Goal: Find specific page/section: Find specific page/section

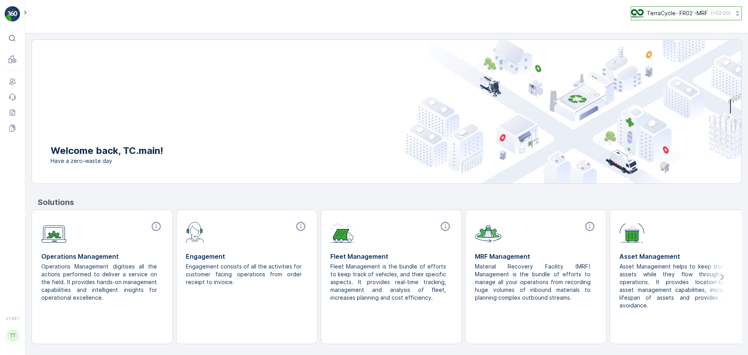
click at [671, 10] on p "TerraCycle- FR02 -MRF" at bounding box center [677, 13] width 61 height 8
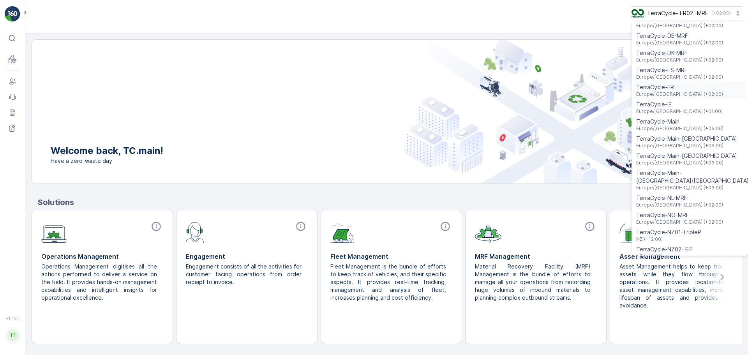
scroll to position [273, 0]
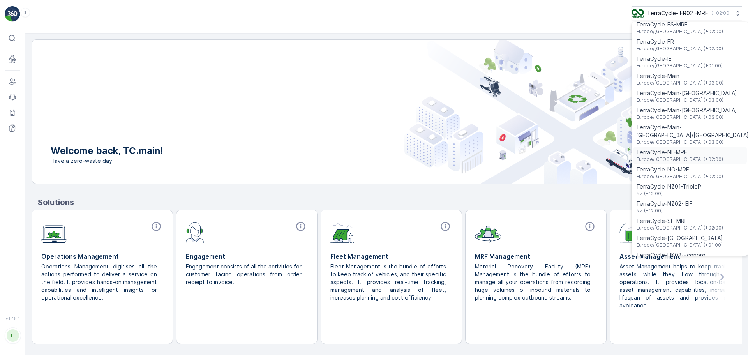
click at [685, 148] on span "TerraCycle-NL-MRF" at bounding box center [679, 152] width 87 height 8
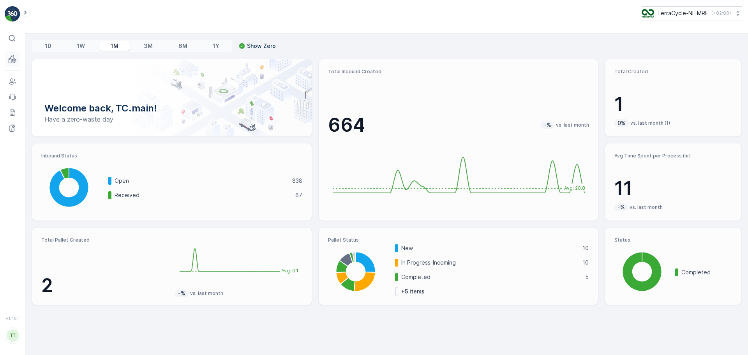
click at [14, 67] on button "MRF" at bounding box center [13, 59] width 16 height 16
click at [32, 71] on p "Inbound" at bounding box center [38, 70] width 21 height 8
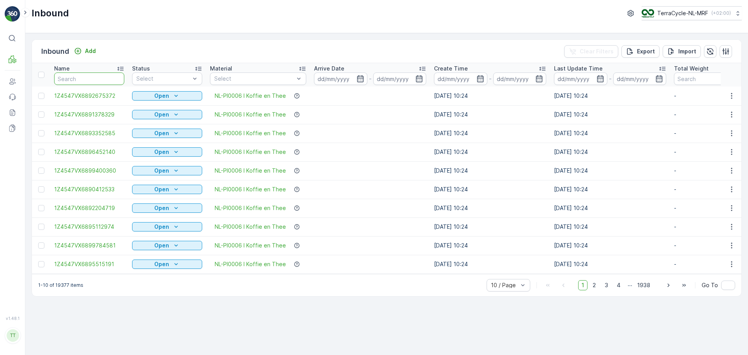
click at [72, 79] on input "text" at bounding box center [89, 78] width 70 height 12
paste input "1Z4547VX9193781489"
type input "1Z4547VX9193781489"
